Goal: Task Accomplishment & Management: Manage account settings

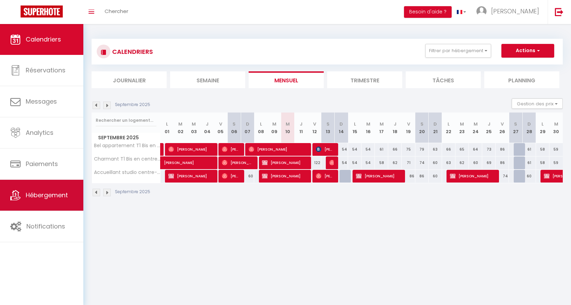
click at [42, 199] on span "Hébergement" at bounding box center [47, 195] width 42 height 9
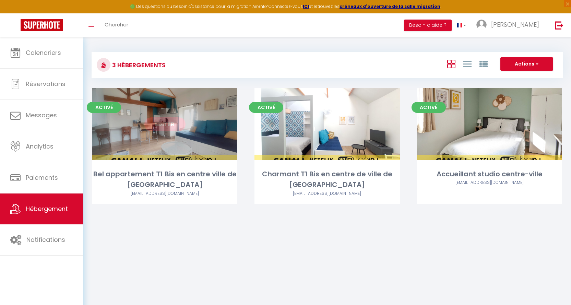
click at [164, 122] on link "Editer" at bounding box center [164, 124] width 41 height 14
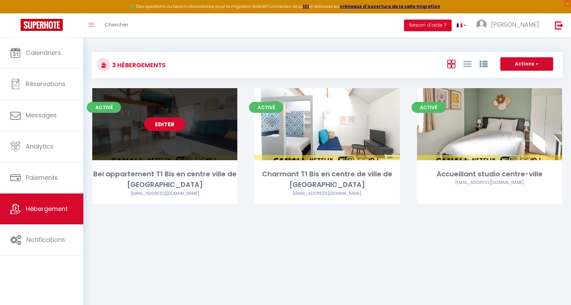
click at [164, 124] on link "Editer" at bounding box center [164, 124] width 41 height 14
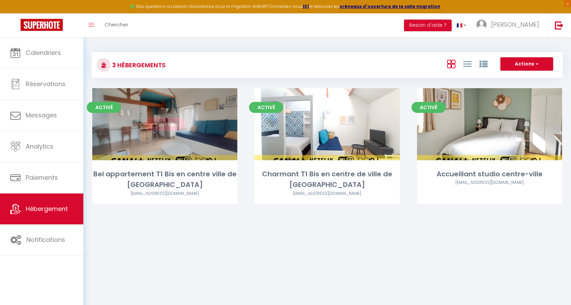
click at [164, 124] on link "Editer" at bounding box center [164, 124] width 41 height 14
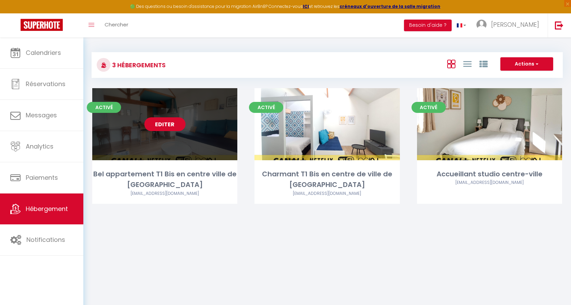
click at [151, 121] on link "Editer" at bounding box center [164, 124] width 41 height 14
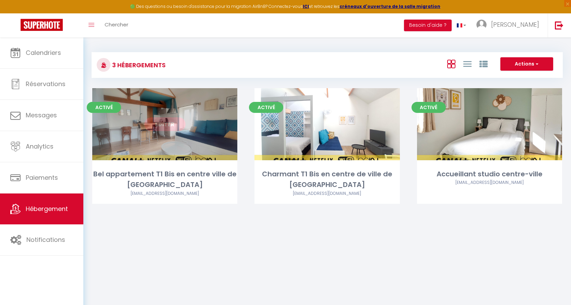
click at [158, 121] on link "Editer" at bounding box center [164, 124] width 41 height 14
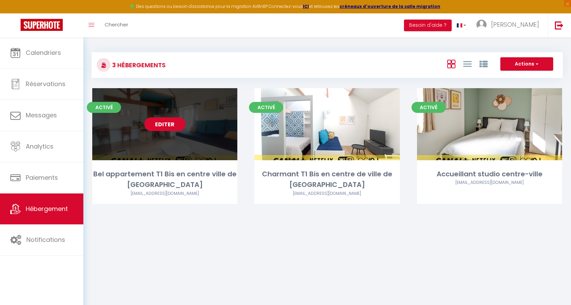
click at [158, 121] on link "Editer" at bounding box center [164, 124] width 41 height 14
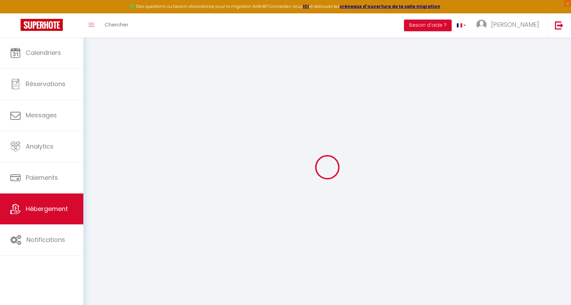
click at [158, 121] on div at bounding box center [327, 167] width 471 height 243
select select "+ 20 %"
select select
checkbox input "false"
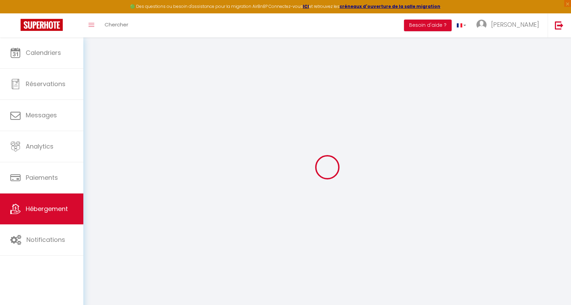
checkbox input "false"
select select "18:00"
select select
select select "11:00"
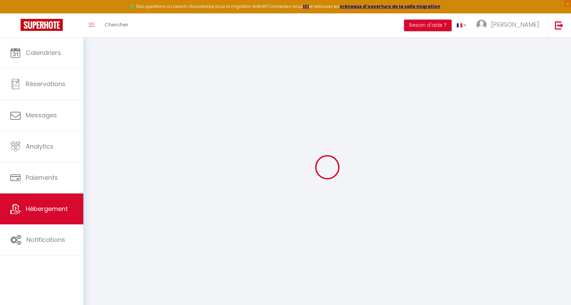
select select "30"
select select "120"
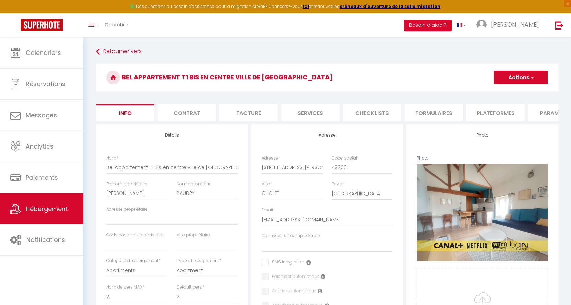
select select
checkbox input "false"
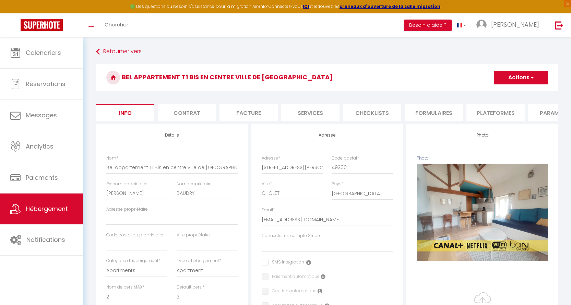
checkbox input "false"
select select "8793-44564017"
click at [494, 115] on li "Plateformes" at bounding box center [496, 112] width 58 height 17
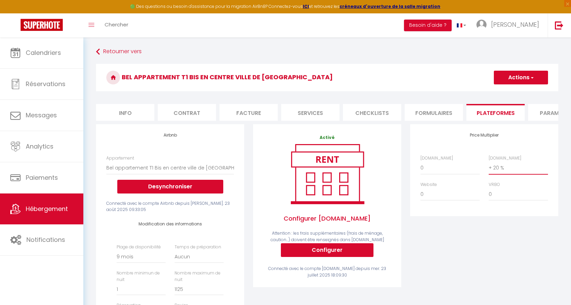
click at [503, 171] on select "0 + 1 % + 2 % + 3 % + 4 % + 5 % + 6 % + 7 % + 8 % + 9 %" at bounding box center [518, 167] width 59 height 13
select select "+ 16 %"
click at [489, 166] on select "0 + 1 % + 2 % + 3 % + 4 % + 5 % + 6 % + 7 % + 8 % + 9 %" at bounding box center [518, 167] width 59 height 13
click at [531, 81] on button "Actions" at bounding box center [521, 78] width 54 height 14
click at [522, 94] on link "Enregistrer" at bounding box center [521, 92] width 54 height 9
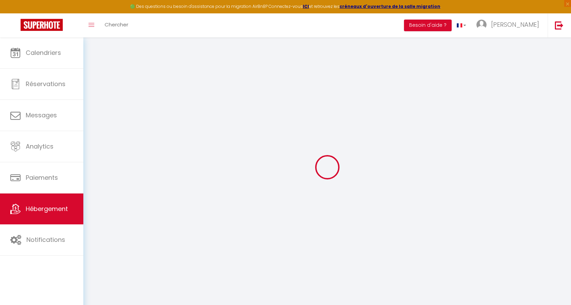
select select "270"
select select "EUR"
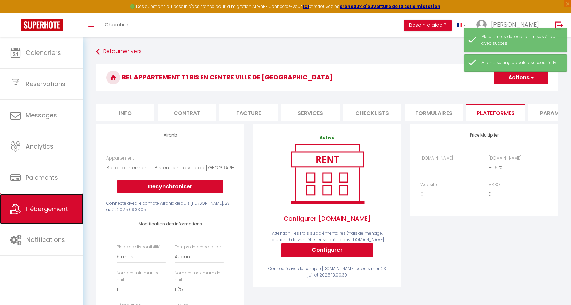
click at [47, 208] on span "Hébergement" at bounding box center [47, 209] width 42 height 9
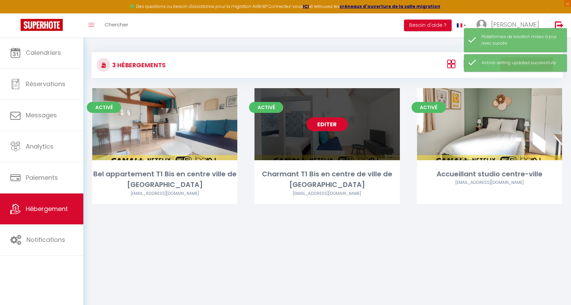
click at [328, 125] on link "Editer" at bounding box center [327, 124] width 41 height 14
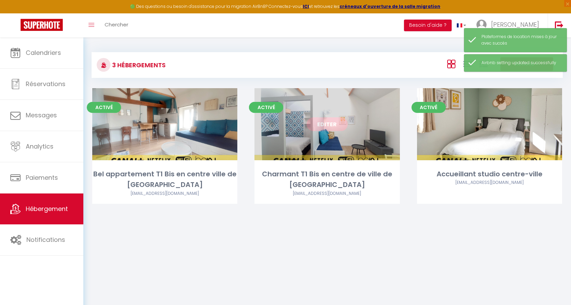
click at [328, 125] on link "Editer" at bounding box center [327, 124] width 41 height 14
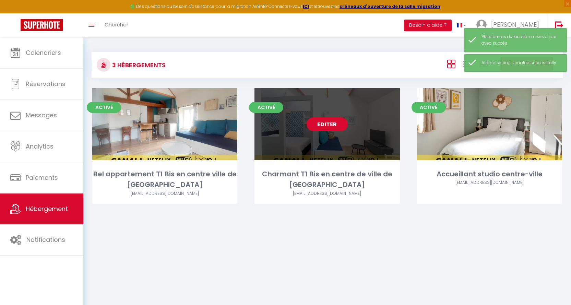
click at [328, 125] on link "Editer" at bounding box center [327, 124] width 41 height 14
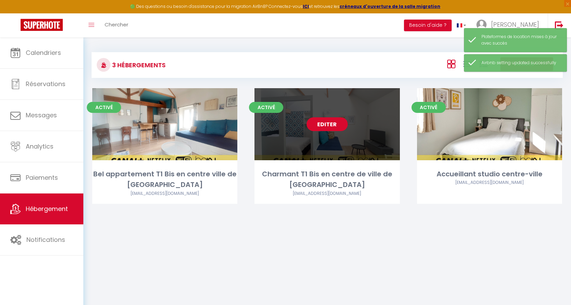
click at [328, 125] on link "Editer" at bounding box center [327, 124] width 41 height 14
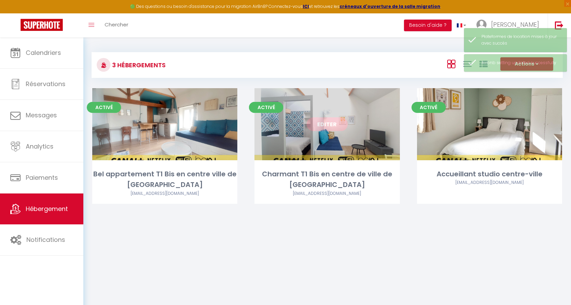
click at [328, 125] on link "Editer" at bounding box center [327, 124] width 41 height 14
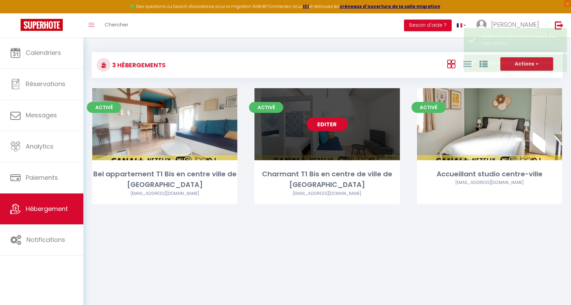
click at [328, 125] on link "Editer" at bounding box center [327, 124] width 41 height 14
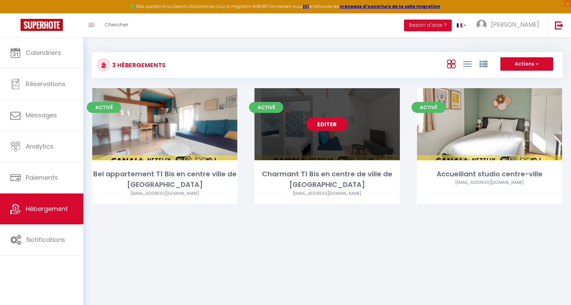
click at [328, 125] on link "Editer" at bounding box center [327, 124] width 41 height 14
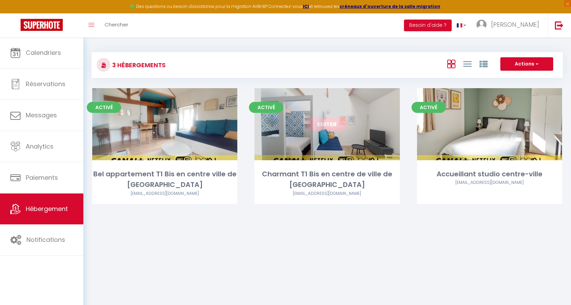
click at [328, 125] on link "Editer" at bounding box center [327, 124] width 41 height 14
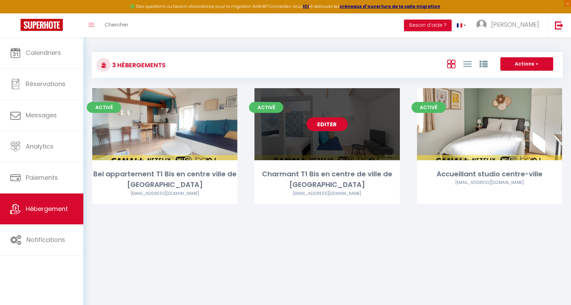
click at [328, 125] on link "Editer" at bounding box center [327, 124] width 41 height 14
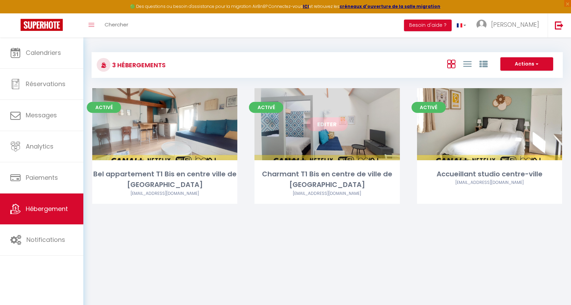
click at [328, 125] on link "Editer" at bounding box center [327, 124] width 41 height 14
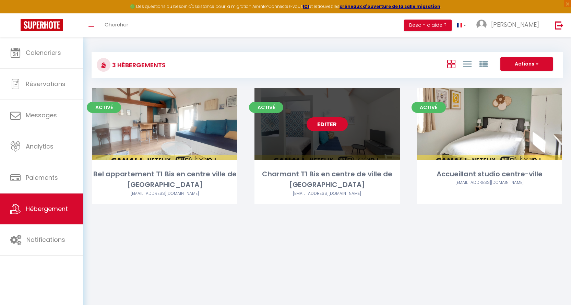
click at [328, 125] on link "Editer" at bounding box center [327, 124] width 41 height 14
drag, startPoint x: 328, startPoint y: 125, endPoint x: 328, endPoint y: 135, distance: 9.3
click at [328, 125] on link "Editer" at bounding box center [327, 124] width 41 height 14
click at [329, 118] on link "Editer" at bounding box center [327, 124] width 41 height 14
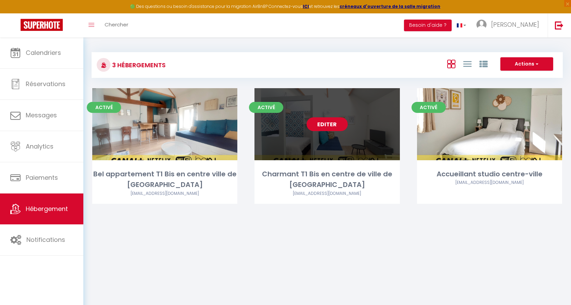
click at [328, 118] on link "Editer" at bounding box center [327, 124] width 41 height 14
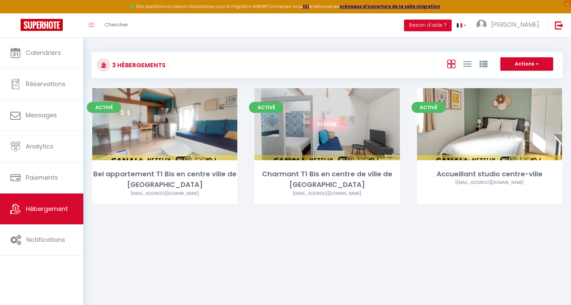
click at [328, 118] on link "Editer" at bounding box center [327, 124] width 41 height 14
drag, startPoint x: 328, startPoint y: 118, endPoint x: 273, endPoint y: 130, distance: 56.2
click at [328, 118] on link "Editer" at bounding box center [327, 124] width 41 height 14
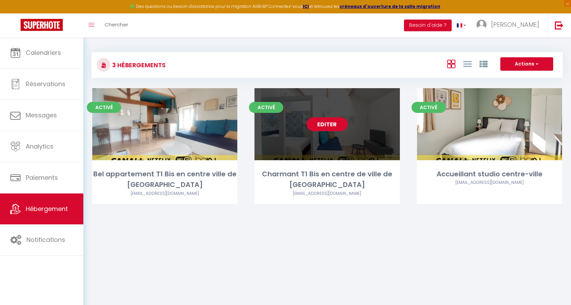
click at [331, 121] on link "Editer" at bounding box center [327, 124] width 41 height 14
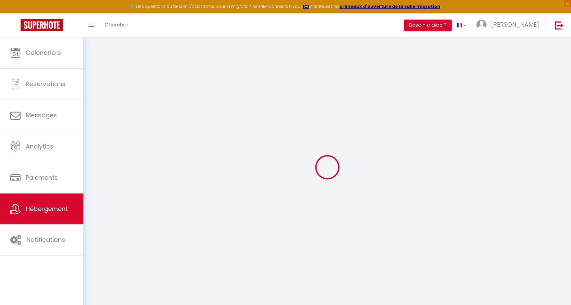
click at [331, 121] on div at bounding box center [327, 167] width 471 height 243
select select
checkbox input "false"
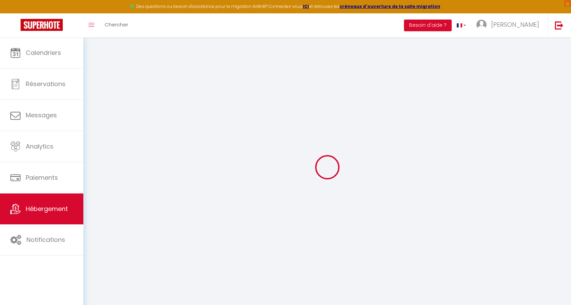
checkbox input "false"
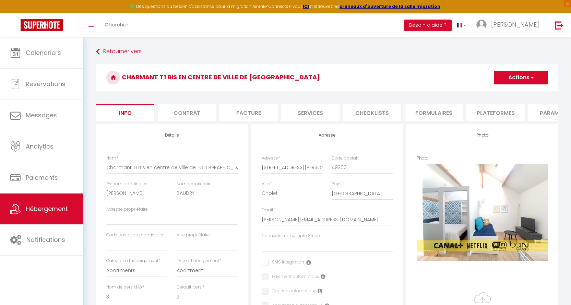
select select
checkbox input "false"
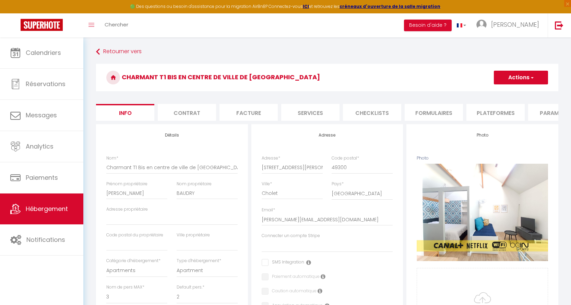
checkbox input "false"
click at [499, 118] on li "Plateformes" at bounding box center [496, 112] width 58 height 17
select select
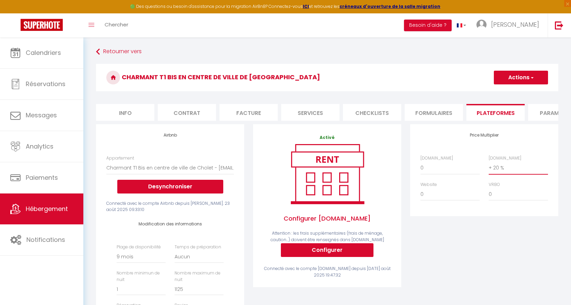
click at [518, 173] on select "0 + 1 % + 2 % + 3 % + 4 % + 5 % + 6 % + 7 % + 8 % + 9 %" at bounding box center [518, 167] width 59 height 13
select select "+ 16 %"
click at [489, 166] on select "0 + 1 % + 2 % + 3 % + 4 % + 5 % + 6 % + 7 % + 8 % + 9 %" at bounding box center [518, 167] width 59 height 13
select select
click at [511, 75] on button "Actions" at bounding box center [521, 78] width 54 height 14
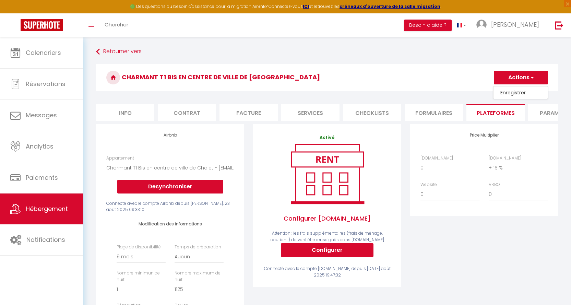
click at [526, 93] on link "Enregistrer" at bounding box center [521, 92] width 54 height 9
select select "270"
select select "EUR"
select select
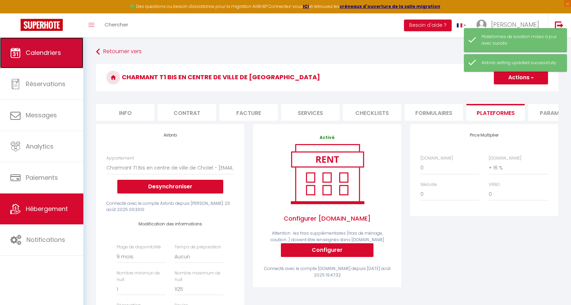
click at [43, 53] on span "Calendriers" at bounding box center [43, 52] width 35 height 9
